Goal: Task Accomplishment & Management: Use online tool/utility

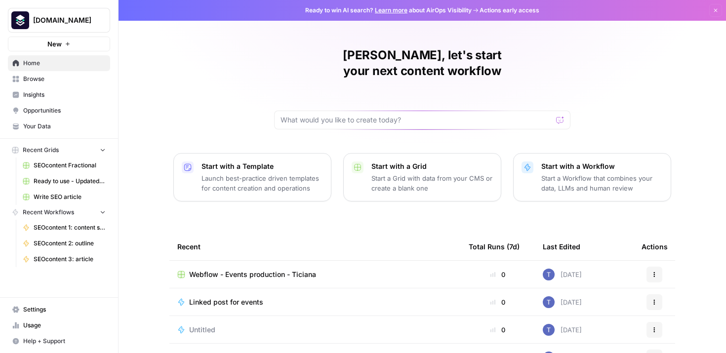
scroll to position [41, 0]
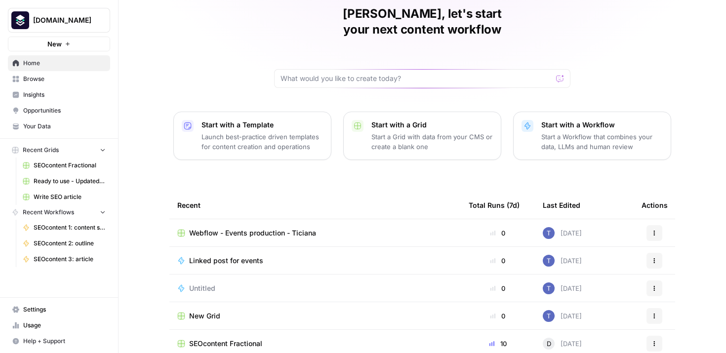
click at [311, 228] on span "Webflow - Events production - Ticiana" at bounding box center [252, 233] width 127 height 10
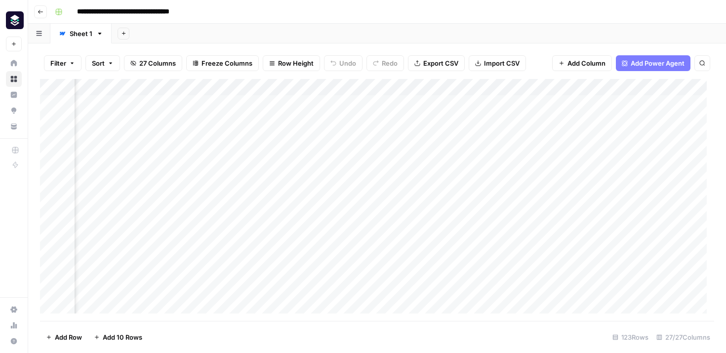
scroll to position [0, 2383]
click at [596, 153] on div "Add Column" at bounding box center [377, 200] width 674 height 242
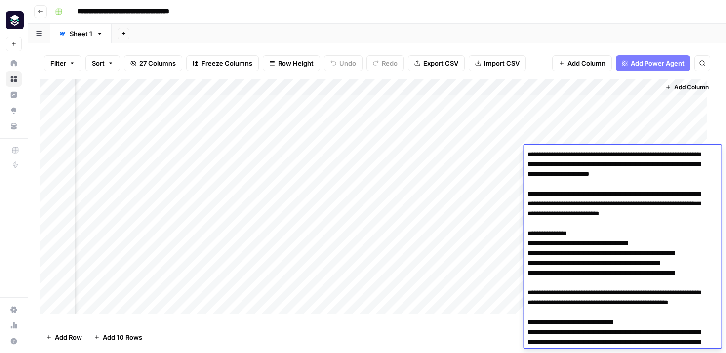
click at [596, 153] on textarea "**********" at bounding box center [618, 273] width 190 height 251
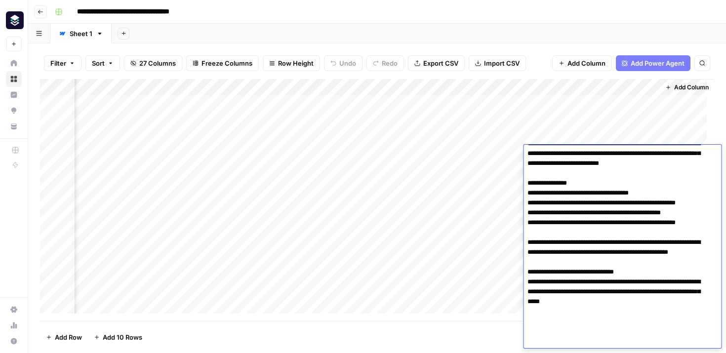
click at [583, 216] on textarea "**********" at bounding box center [618, 222] width 190 height 251
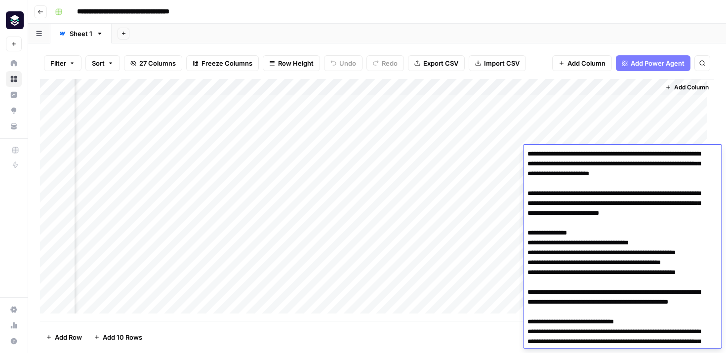
scroll to position [0, 0]
click at [452, 223] on div "Add Column" at bounding box center [377, 200] width 674 height 242
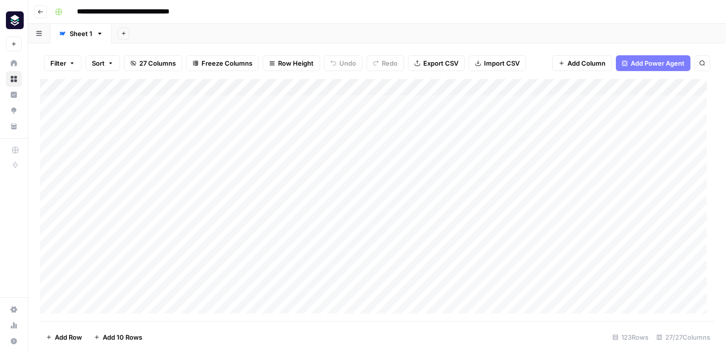
click at [120, 86] on div "Add Column" at bounding box center [377, 200] width 674 height 242
click at [159, 88] on div at bounding box center [119, 89] width 89 height 20
click at [158, 88] on div at bounding box center [119, 89] width 89 height 20
click at [197, 133] on div "Add Column" at bounding box center [377, 200] width 674 height 242
click at [155, 86] on div "Add Column" at bounding box center [377, 200] width 674 height 242
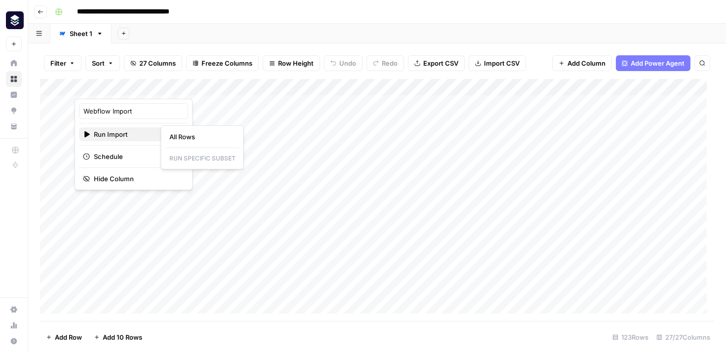
click at [128, 130] on span "Run Import" at bounding box center [132, 134] width 77 height 10
click at [186, 138] on span "All Rows" at bounding box center [200, 137] width 62 height 10
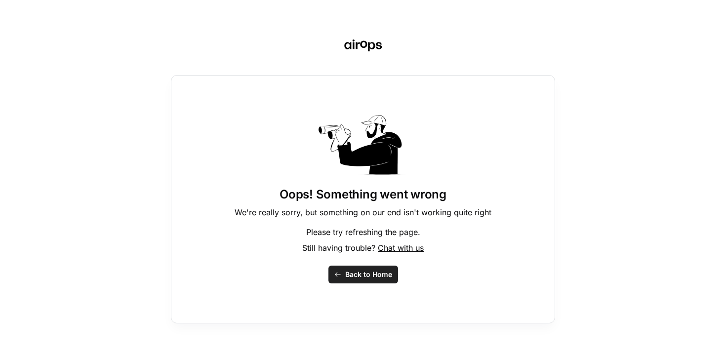
click at [381, 264] on div "Oops! Something went wrong We're really sorry, but something on our end isn't w…" at bounding box center [363, 199] width 384 height 248
click at [378, 271] on span "Back to Home" at bounding box center [368, 275] width 47 height 10
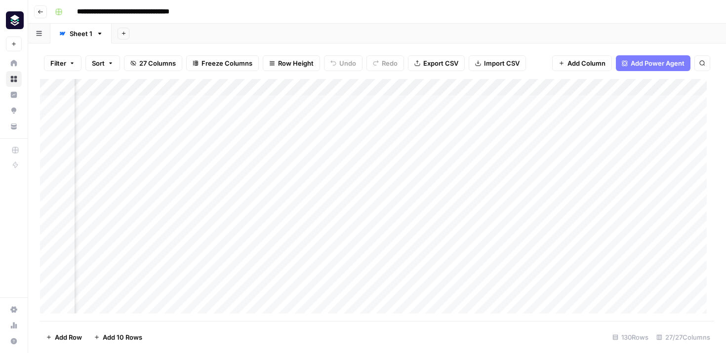
scroll to position [0, 144]
click at [382, 107] on div "Add Column" at bounding box center [377, 200] width 674 height 242
click at [375, 147] on div "Add Column" at bounding box center [377, 200] width 674 height 242
click at [385, 138] on div "Add Column" at bounding box center [377, 200] width 674 height 242
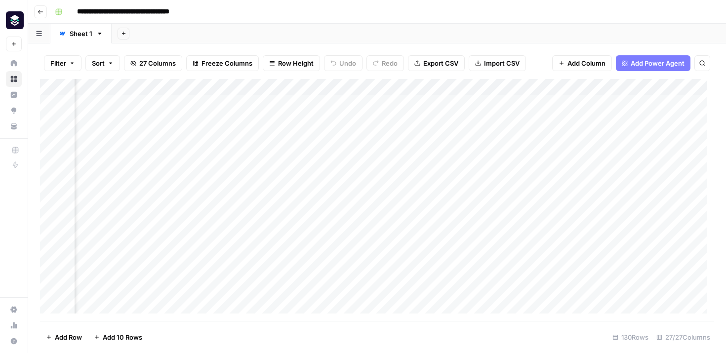
click at [380, 186] on div "Add Column" at bounding box center [377, 200] width 674 height 242
click at [339, 106] on div "Add Column" at bounding box center [377, 200] width 674 height 242
click at [337, 124] on div "Add Column" at bounding box center [377, 200] width 674 height 242
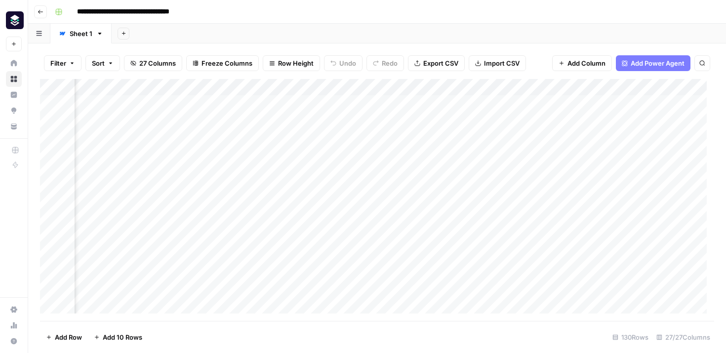
click at [233, 74] on div "Filter Sort 27 Columns Freeze Columns Row Height Undo Redo Export CSV Import CS…" at bounding box center [377, 63] width 674 height 32
click at [229, 83] on div "Add Column" at bounding box center [377, 200] width 674 height 242
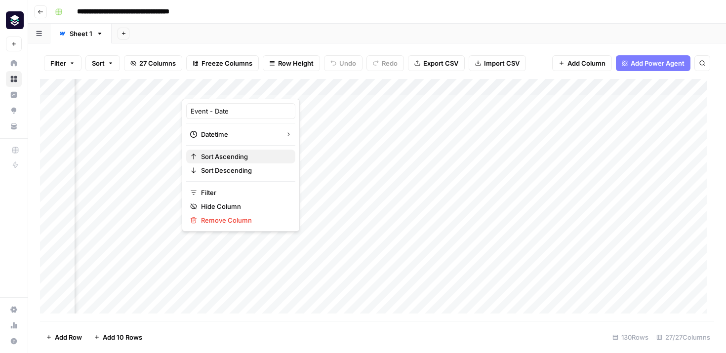
click at [226, 158] on span "Sort Ascending" at bounding box center [244, 157] width 86 height 10
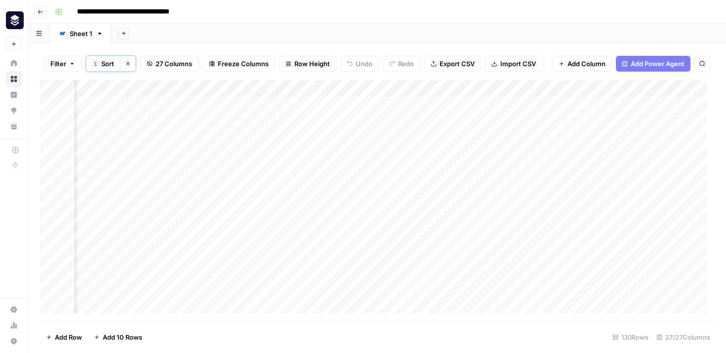
click at [232, 86] on div "Add Column" at bounding box center [377, 200] width 674 height 241
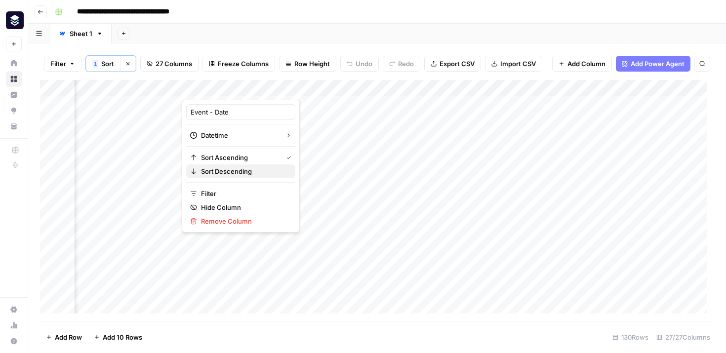
click at [219, 174] on span "Sort Descending" at bounding box center [244, 171] width 86 height 10
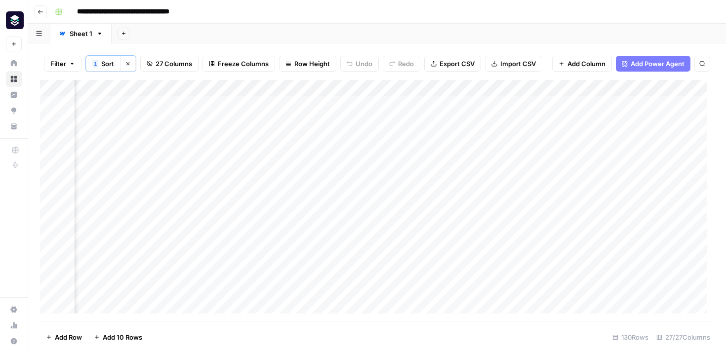
click at [215, 89] on div "Add Column" at bounding box center [377, 200] width 674 height 241
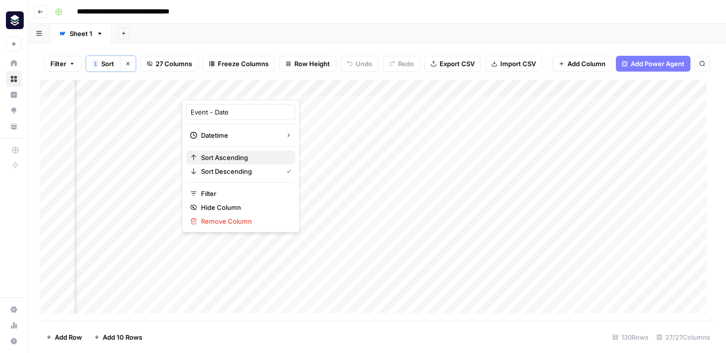
click at [204, 158] on span "Sort Ascending" at bounding box center [244, 158] width 86 height 10
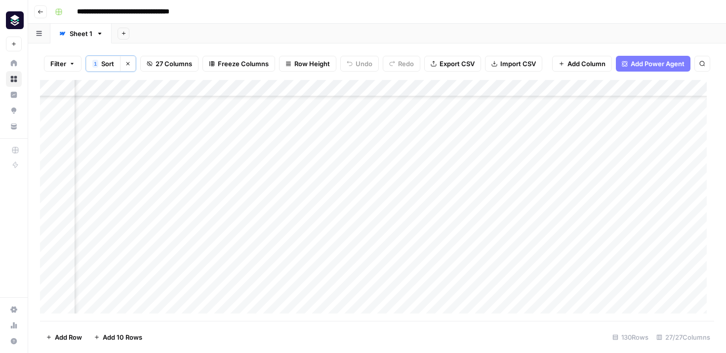
scroll to position [175, 142]
click at [395, 199] on div "Add Column" at bounding box center [377, 200] width 674 height 241
click at [419, 92] on div "Add Column" at bounding box center [377, 200] width 674 height 241
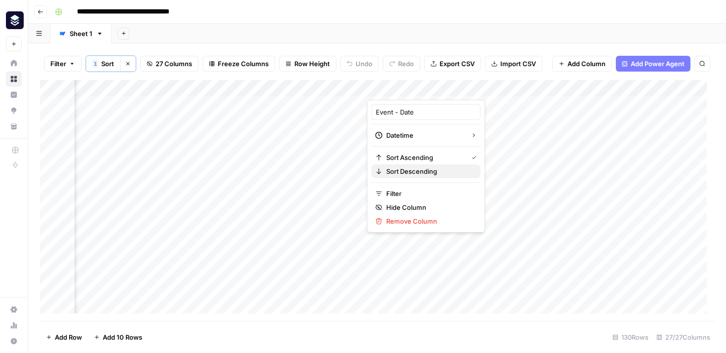
click at [404, 169] on span "Sort Descending" at bounding box center [429, 171] width 86 height 10
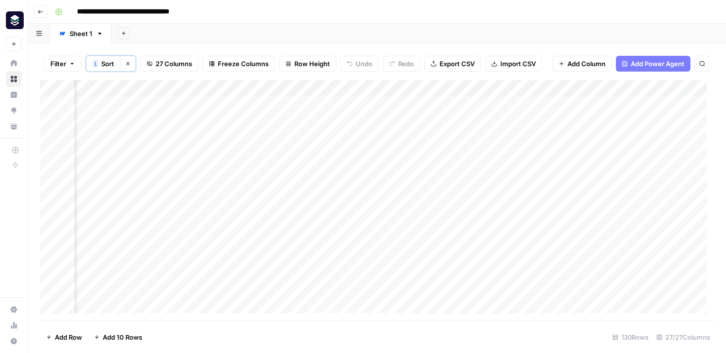
scroll to position [28, 142]
click at [424, 181] on div "Add Column" at bounding box center [377, 200] width 674 height 241
click at [419, 194] on div "Add Column" at bounding box center [377, 200] width 674 height 241
click at [411, 209] on div "Add Column" at bounding box center [377, 200] width 674 height 241
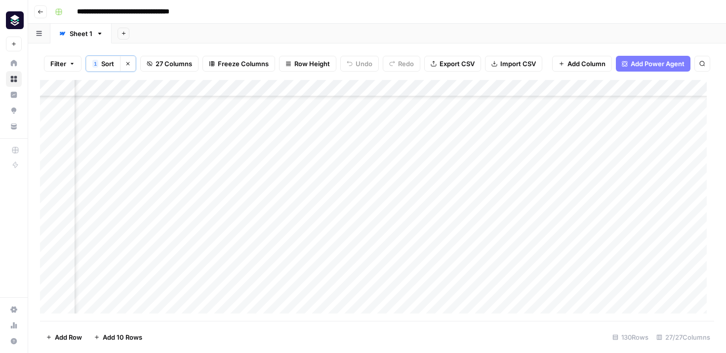
click at [405, 214] on div "Add Column" at bounding box center [377, 200] width 674 height 241
click at [407, 229] on div "Add Column" at bounding box center [377, 200] width 674 height 241
click at [389, 136] on div "Add Column" at bounding box center [377, 200] width 674 height 241
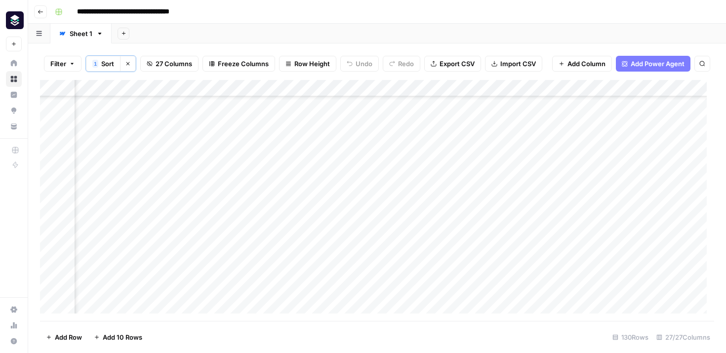
click at [372, 155] on div "Add Column" at bounding box center [377, 200] width 674 height 241
click at [371, 169] on div "Add Column" at bounding box center [377, 200] width 674 height 241
click at [371, 215] on div "Add Column" at bounding box center [377, 200] width 674 height 241
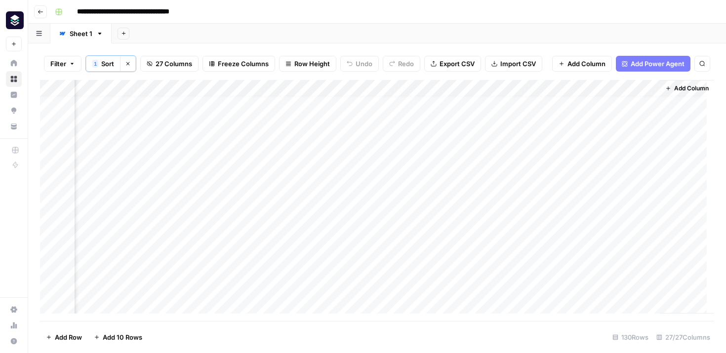
click at [526, 84] on div "Add Column" at bounding box center [377, 200] width 674 height 241
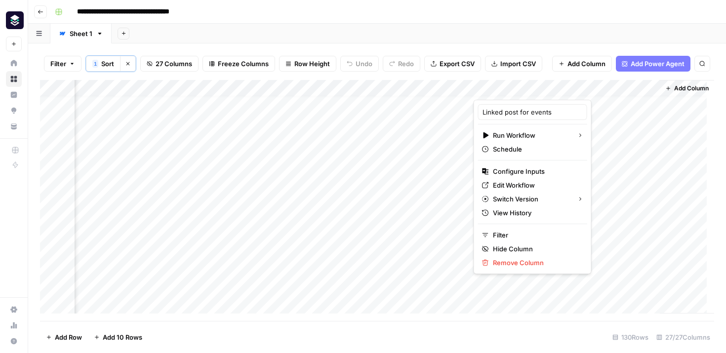
click at [539, 87] on div at bounding box center [517, 90] width 89 height 20
click at [544, 89] on div at bounding box center [517, 90] width 89 height 20
click at [603, 118] on div "Add Column" at bounding box center [377, 200] width 674 height 241
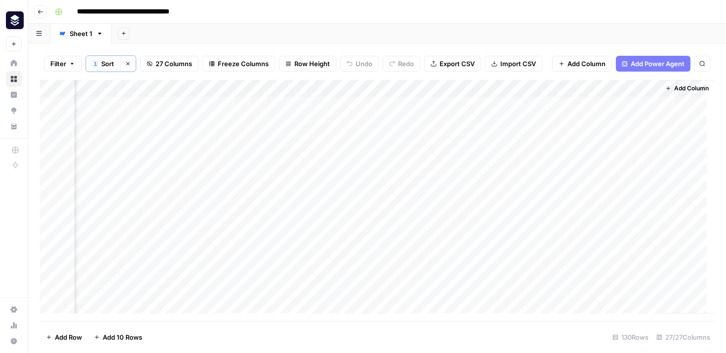
click at [544, 91] on div "Add Column" at bounding box center [377, 200] width 674 height 241
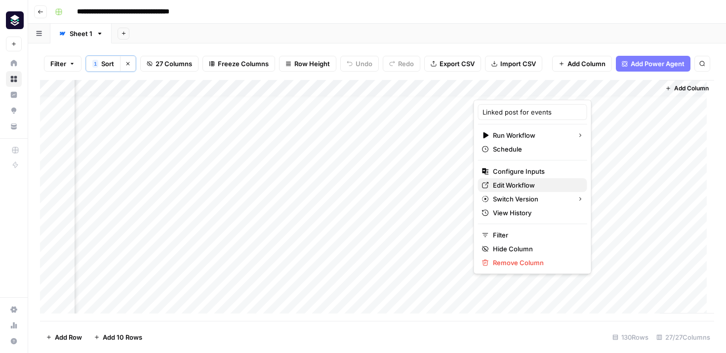
click at [531, 187] on span "Edit Workflow" at bounding box center [536, 185] width 86 height 10
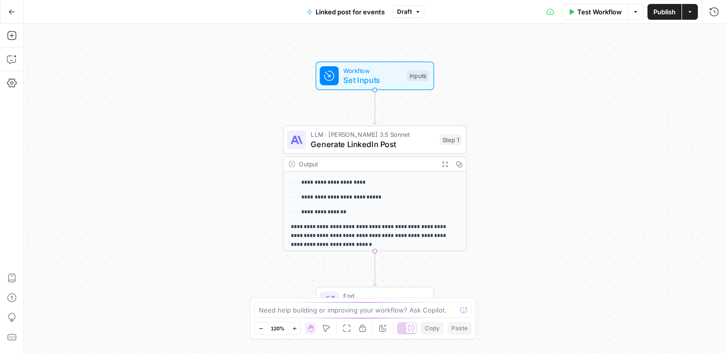
scroll to position [99, 0]
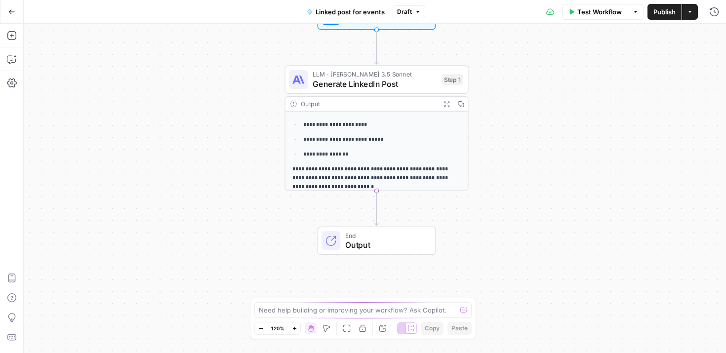
click at [348, 141] on p "**********" at bounding box center [377, 139] width 149 height 9
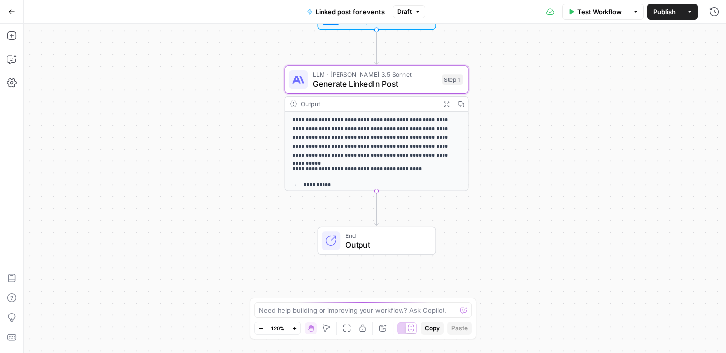
scroll to position [1, 0]
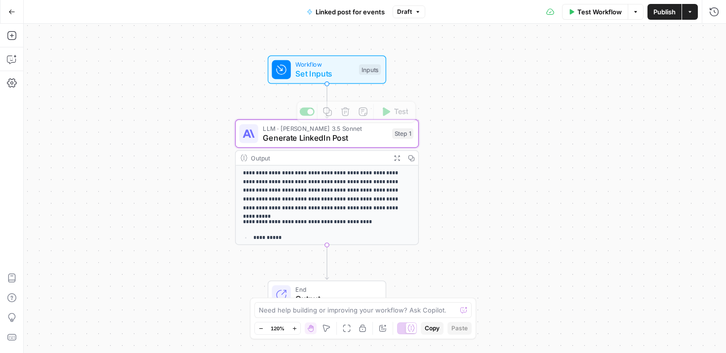
click at [315, 137] on span "Generate LinkedIn Post" at bounding box center [325, 138] width 124 height 12
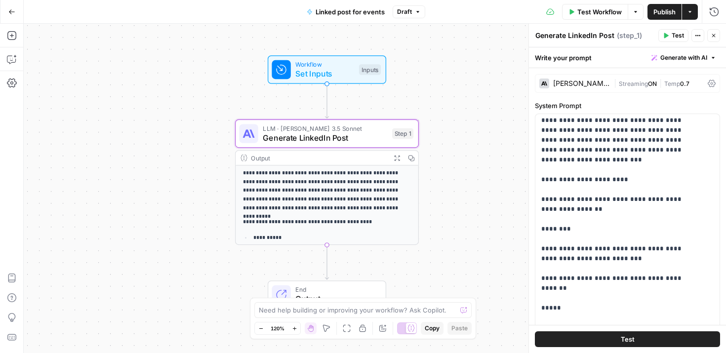
scroll to position [114, 0]
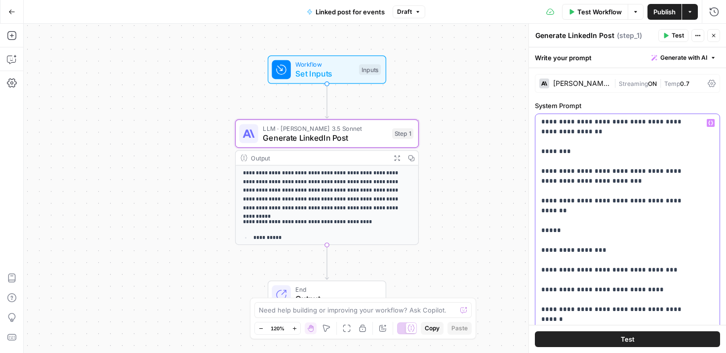
scroll to position [180, 0]
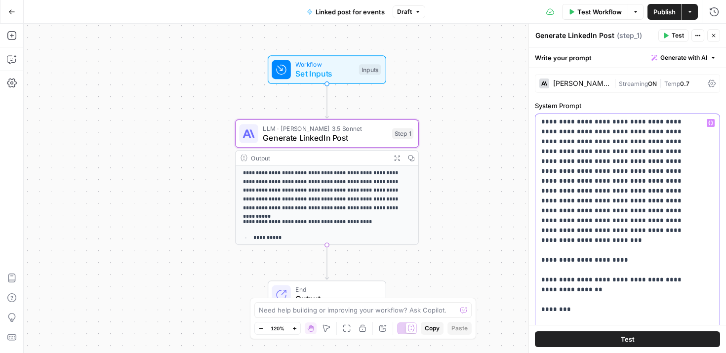
scroll to position [30, 0]
drag, startPoint x: 645, startPoint y: 222, endPoint x: 555, endPoint y: 219, distance: 90.4
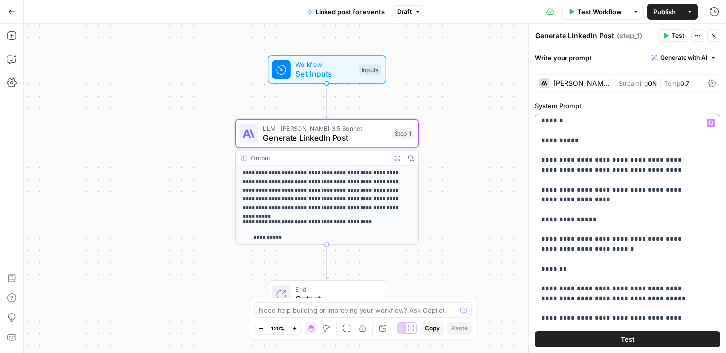
scroll to position [412, 0]
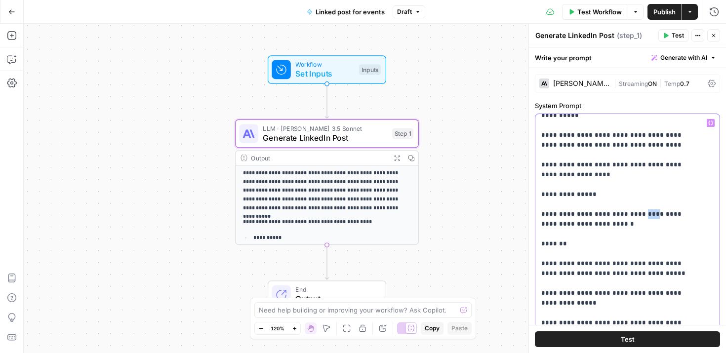
drag, startPoint x: 643, startPoint y: 175, endPoint x: 635, endPoint y: 175, distance: 7.9
click at [635, 175] on p "**********" at bounding box center [619, 209] width 157 height 1007
click at [590, 183] on p "**********" at bounding box center [619, 209] width 157 height 1007
drag, startPoint x: 646, startPoint y: 174, endPoint x: 648, endPoint y: 183, distance: 8.6
click at [648, 183] on p "**********" at bounding box center [619, 209] width 157 height 1007
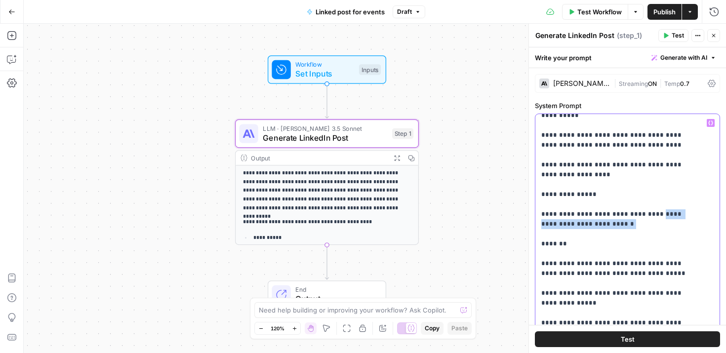
click at [609, 182] on p "**********" at bounding box center [619, 209] width 157 height 1007
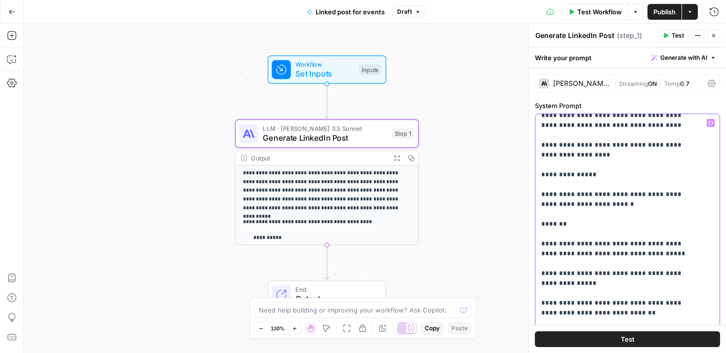
scroll to position [431, 0]
click at [605, 155] on p "**********" at bounding box center [619, 190] width 157 height 1007
click at [590, 159] on p "**********" at bounding box center [619, 190] width 157 height 1007
click at [654, 155] on p "**********" at bounding box center [619, 190] width 157 height 1007
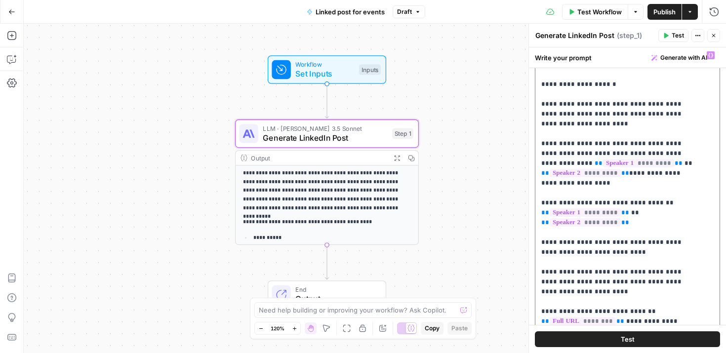
scroll to position [103, 0]
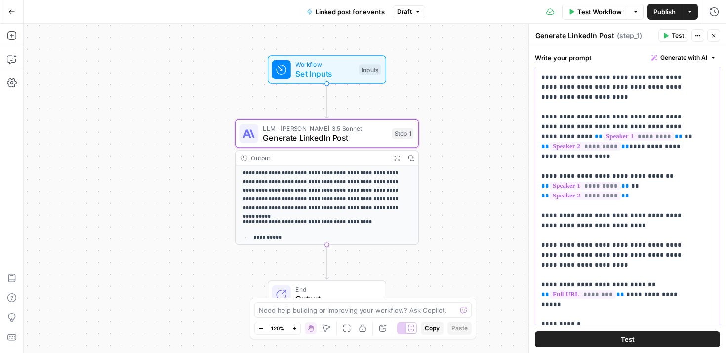
scroll to position [603, 0]
drag, startPoint x: 669, startPoint y: 133, endPoint x: 542, endPoint y: 133, distance: 126.9
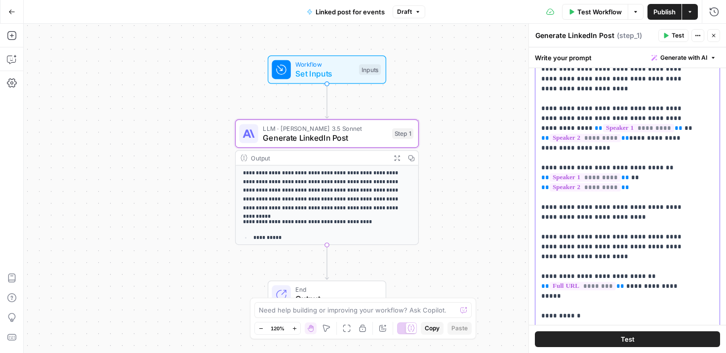
scroll to position [613, 0]
click at [327, 197] on p "**********" at bounding box center [323, 190] width 160 height 43
click at [349, 199] on p "**********" at bounding box center [323, 190] width 160 height 43
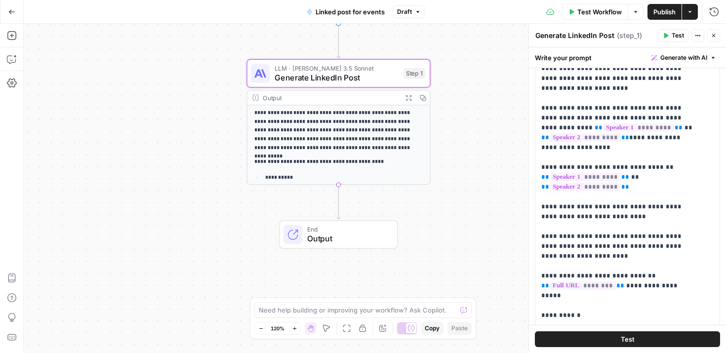
click at [326, 239] on span "Output" at bounding box center [347, 238] width 80 height 12
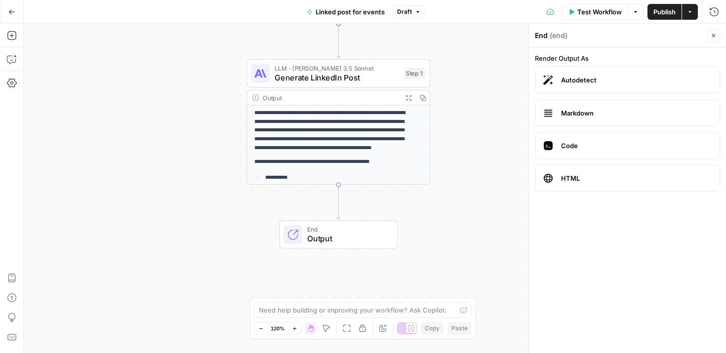
click at [322, 140] on p "**********" at bounding box center [334, 130] width 160 height 43
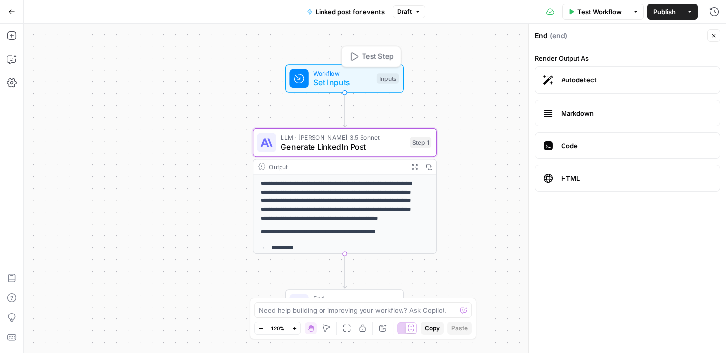
click at [331, 81] on span "Set Inputs" at bounding box center [342, 83] width 59 height 12
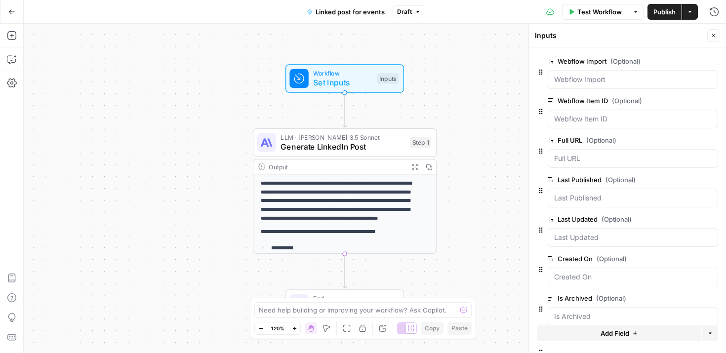
click at [664, 10] on span "Publish" at bounding box center [664, 12] width 22 height 10
click at [1, 14] on div "Go Back" at bounding box center [12, 11] width 24 height 23
click at [9, 13] on icon "button" at bounding box center [11, 11] width 7 height 7
